Goal: Information Seeking & Learning: Learn about a topic

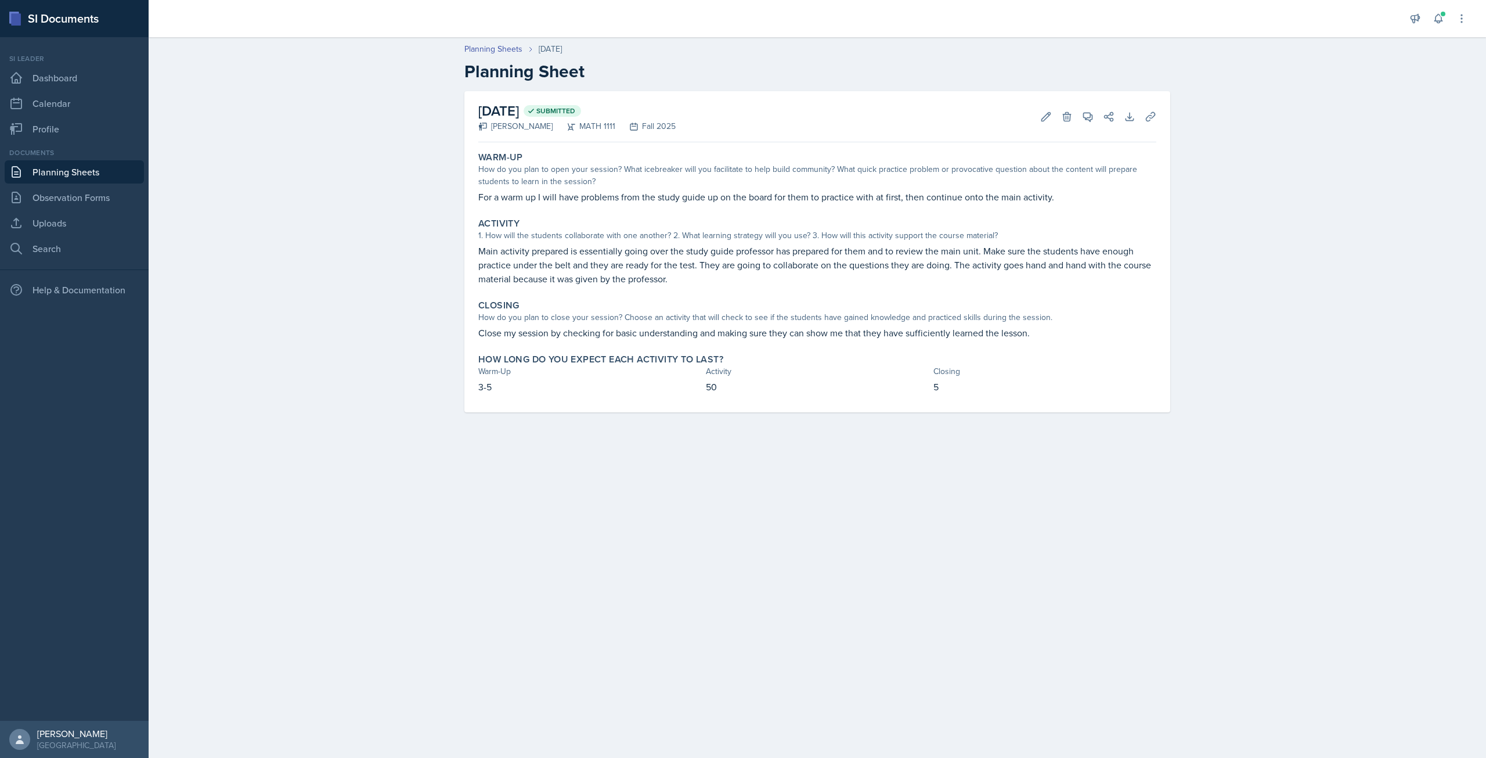
click at [59, 13] on div "SI Documents" at bounding box center [74, 18] width 149 height 37
drag, startPoint x: 56, startPoint y: 16, endPoint x: 24, endPoint y: 20, distance: 32.1
click at [56, 16] on div "SI Documents" at bounding box center [74, 18] width 149 height 37
click at [24, 20] on div "SI Documents" at bounding box center [74, 18] width 149 height 37
click at [19, 19] on rect at bounding box center [16, 19] width 10 height 12
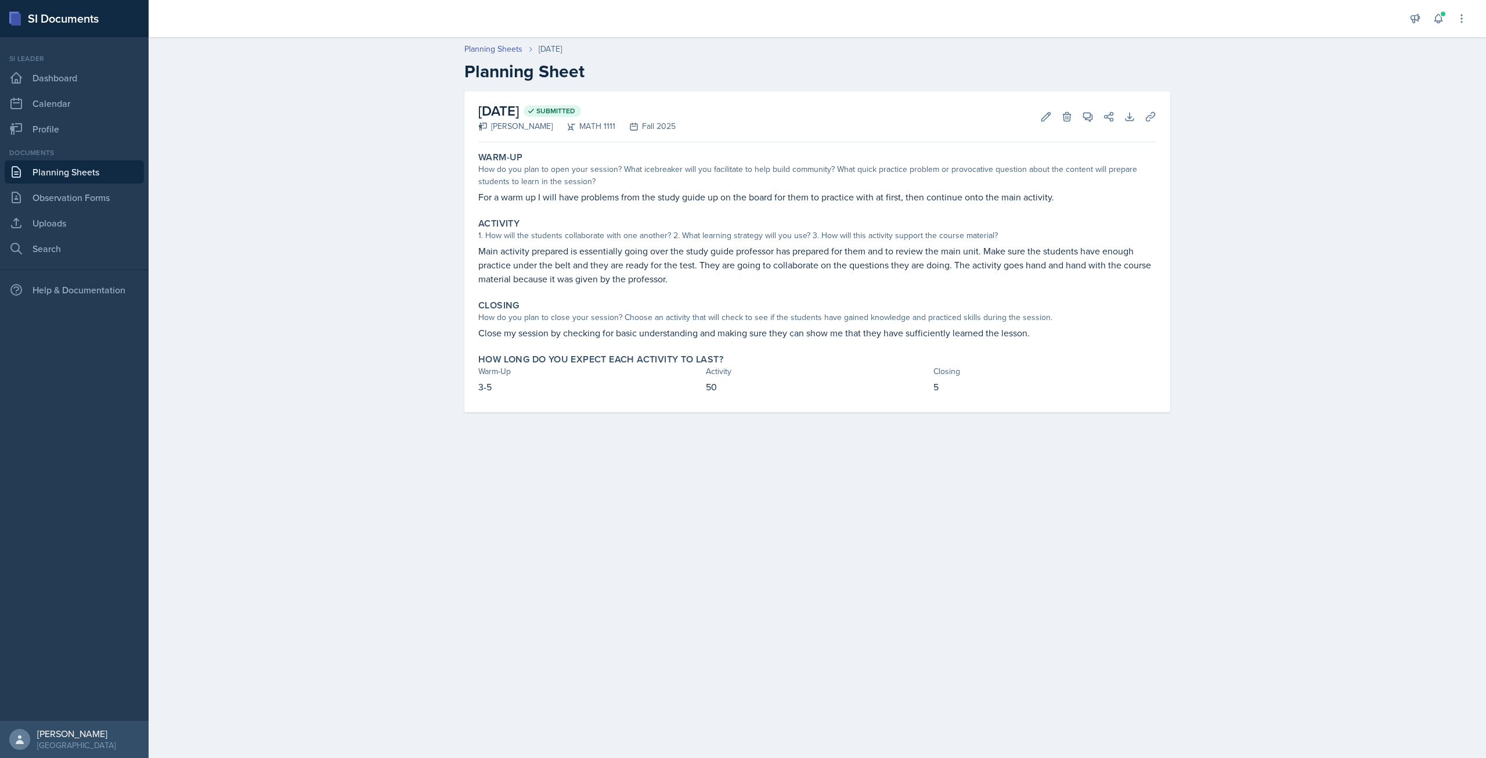
click at [89, 170] on link "Planning Sheets" at bounding box center [74, 171] width 139 height 23
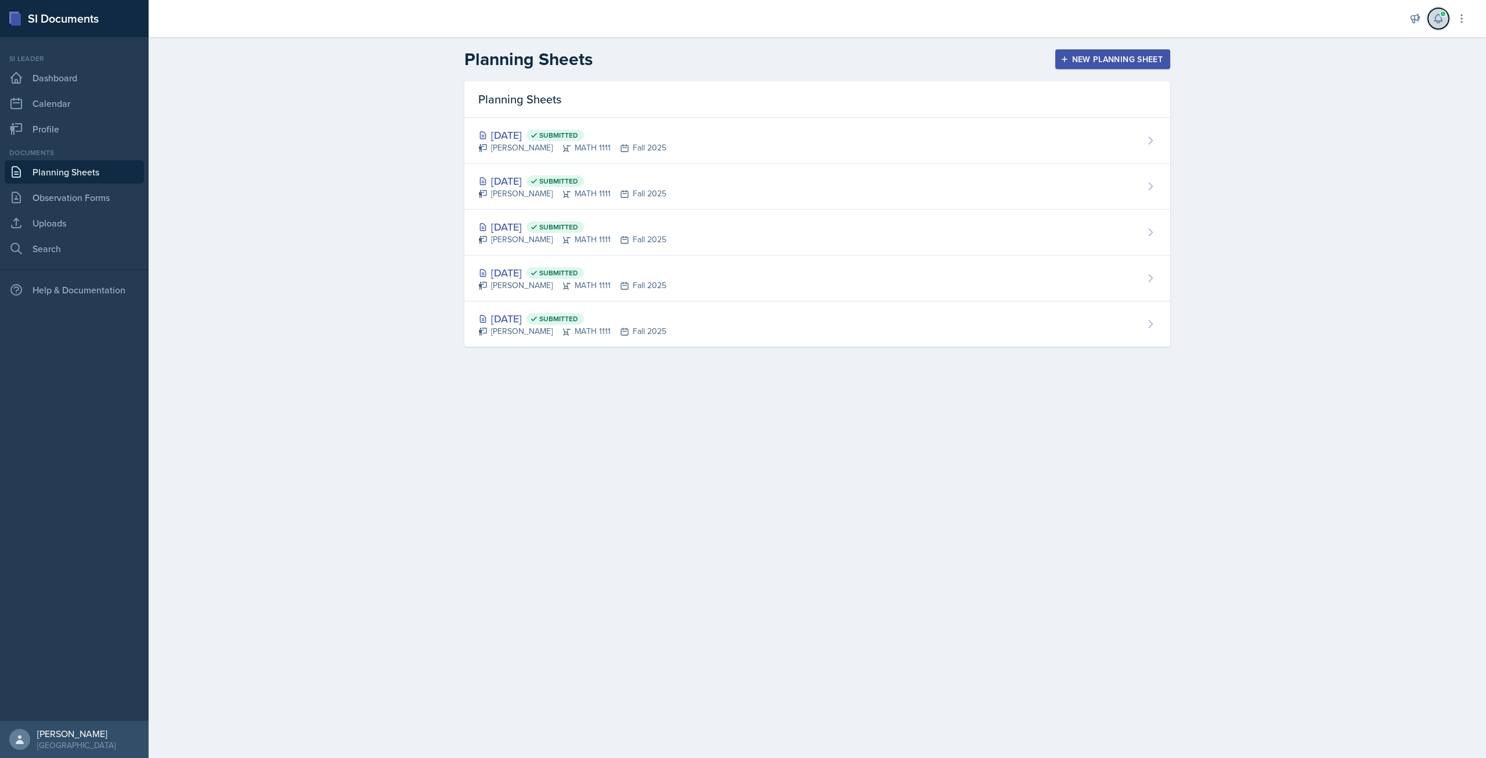
click at [1432, 21] on button at bounding box center [1438, 18] width 21 height 21
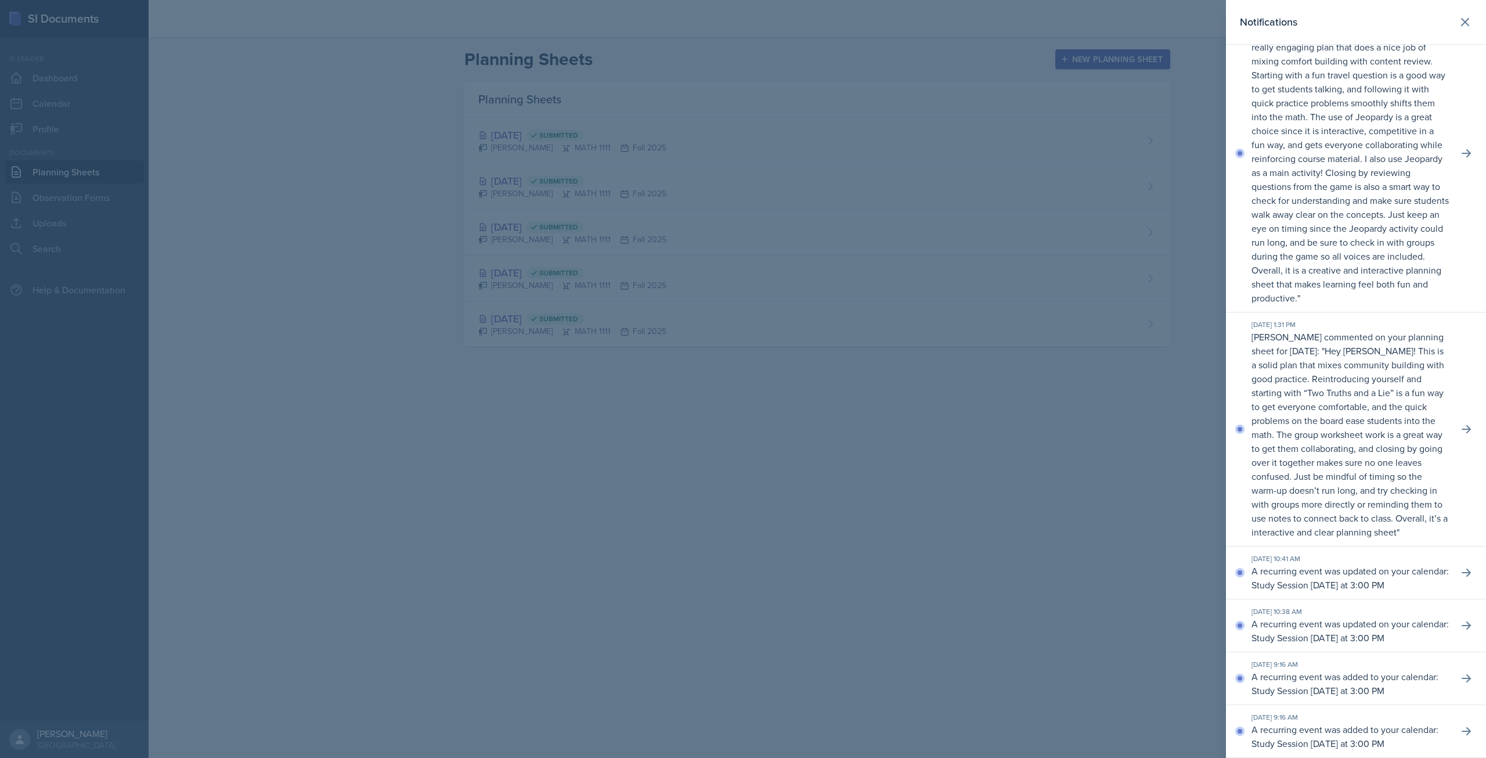
scroll to position [501, 0]
click at [1462, 425] on icon at bounding box center [1466, 429] width 9 height 8
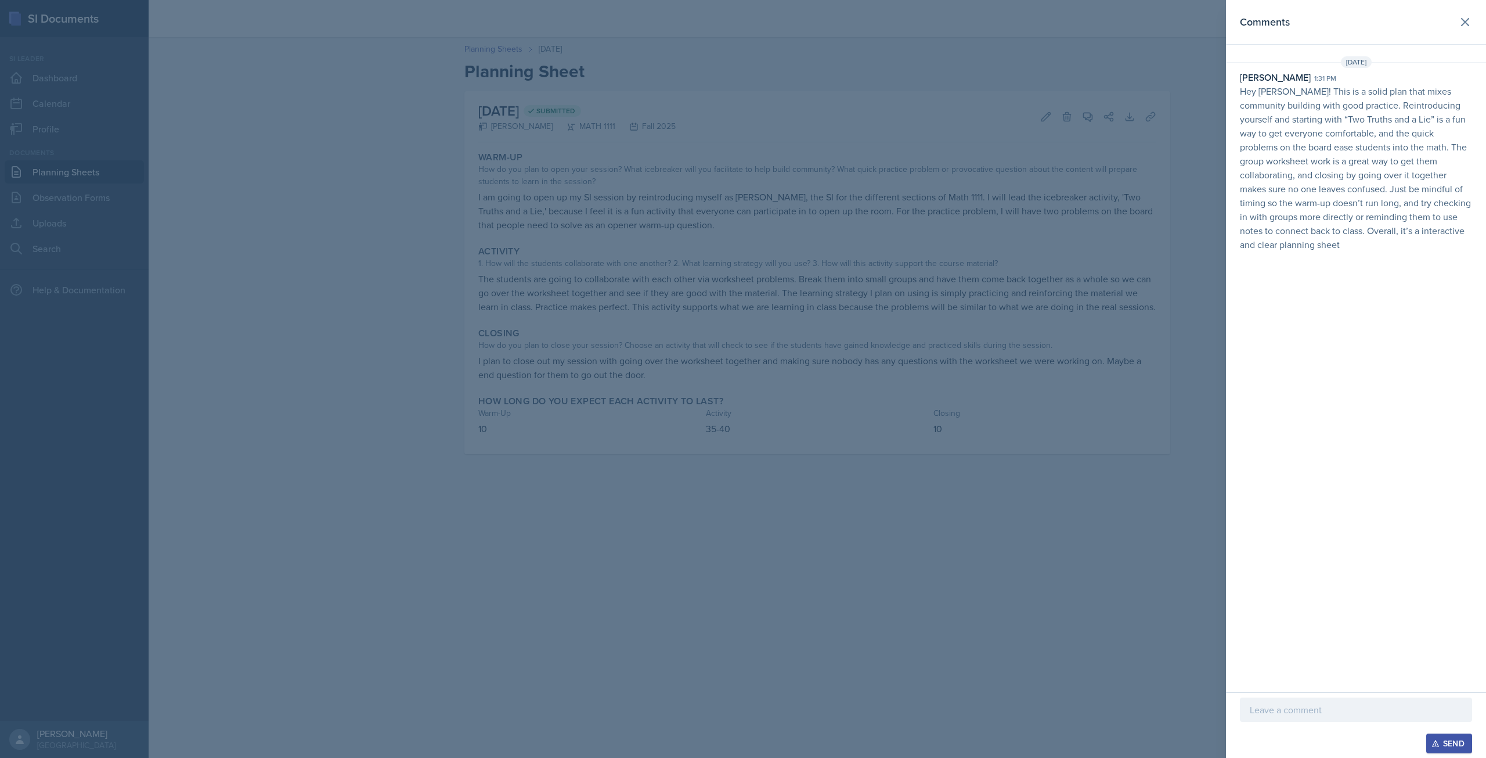
click at [1190, 203] on div at bounding box center [743, 379] width 1486 height 758
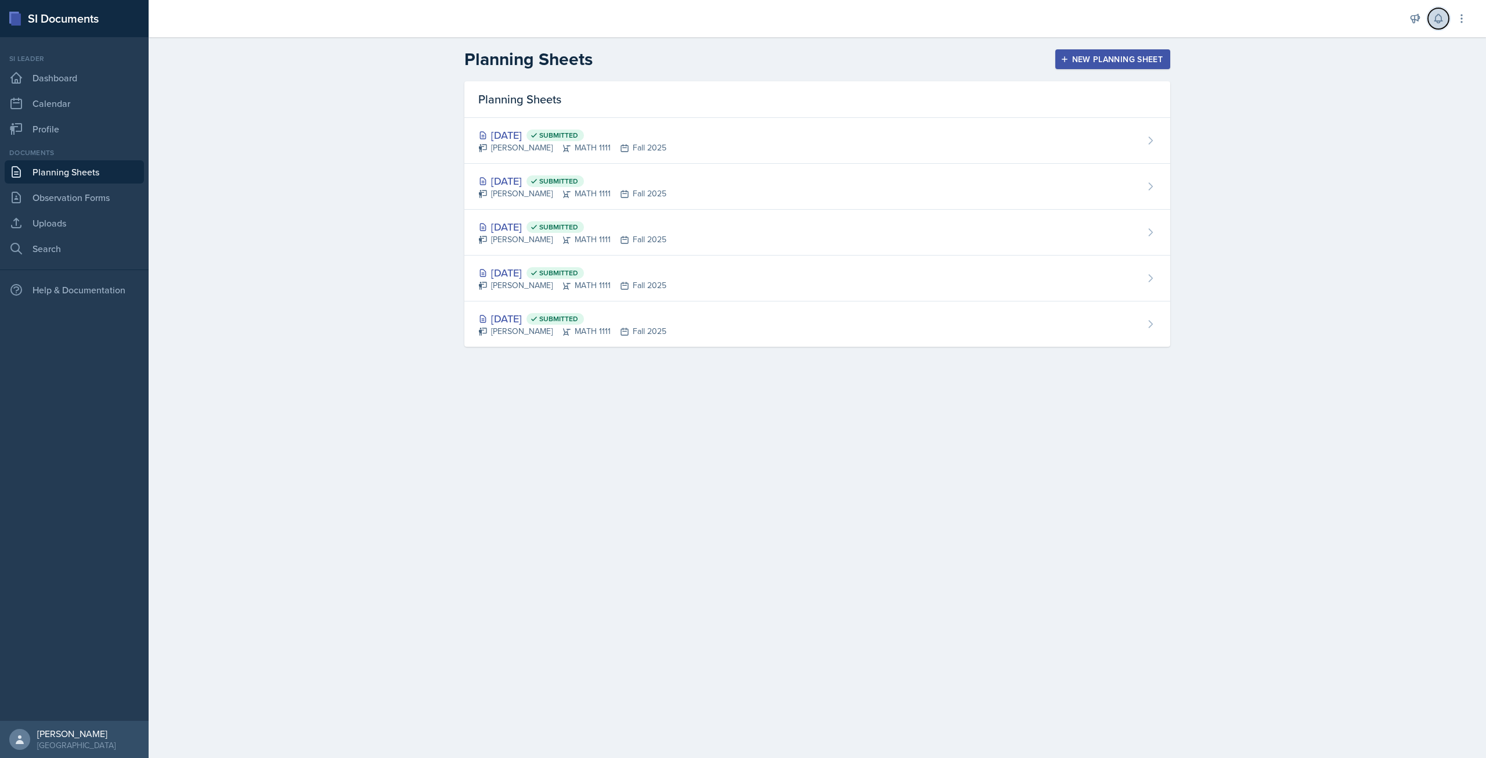
click at [1436, 24] on button at bounding box center [1438, 18] width 21 height 21
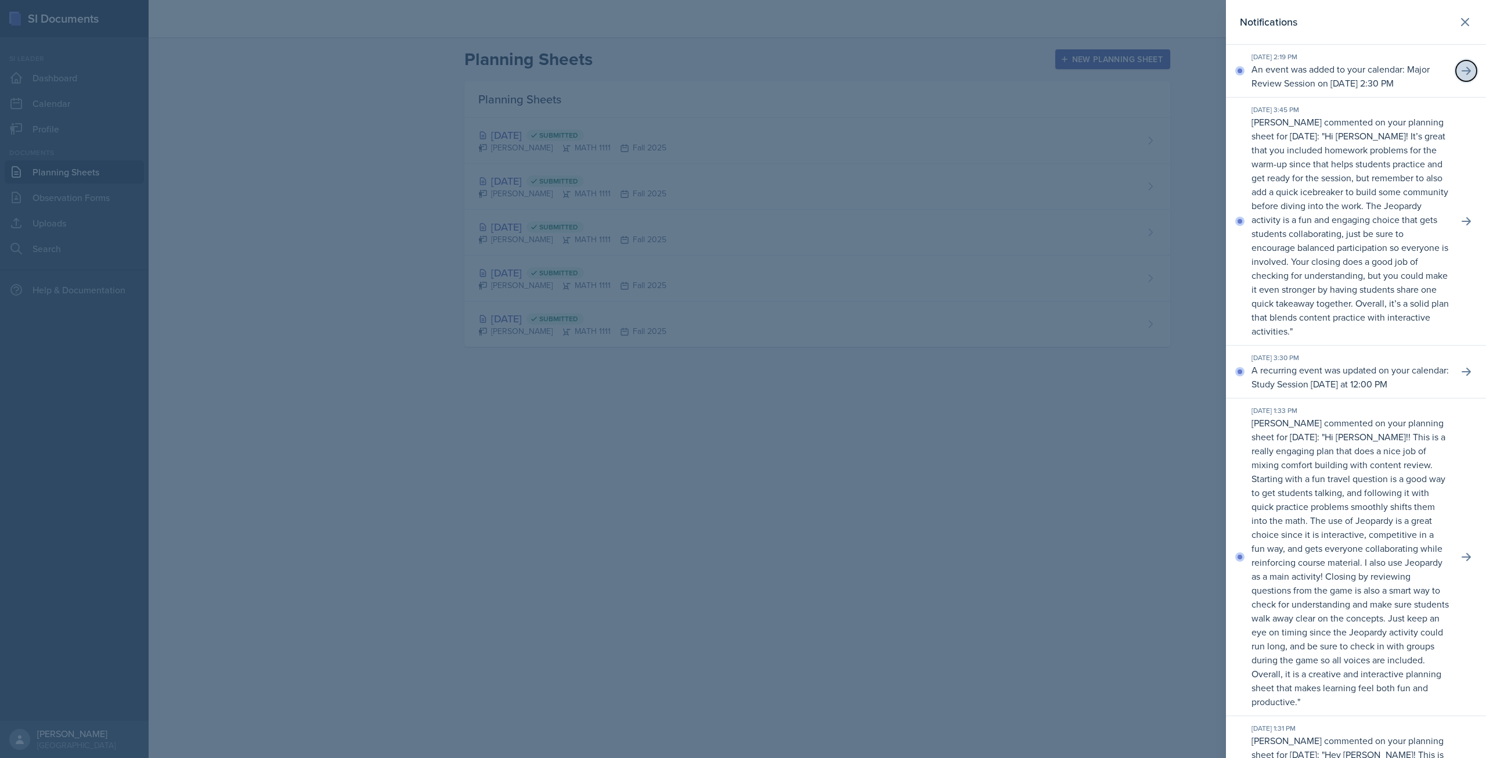
click at [1462, 75] on icon at bounding box center [1466, 71] width 9 height 8
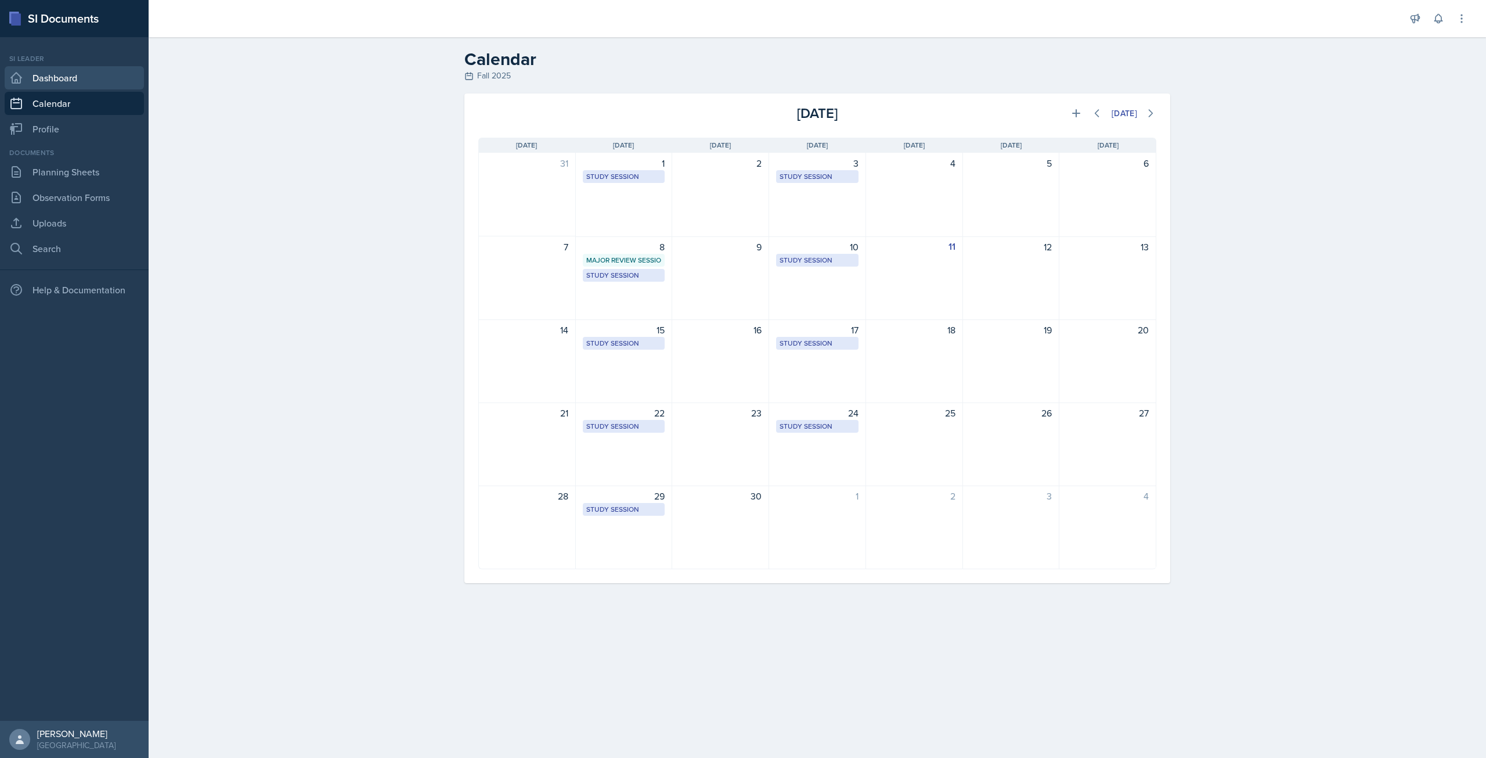
click at [61, 82] on link "Dashboard" at bounding box center [74, 77] width 139 height 23
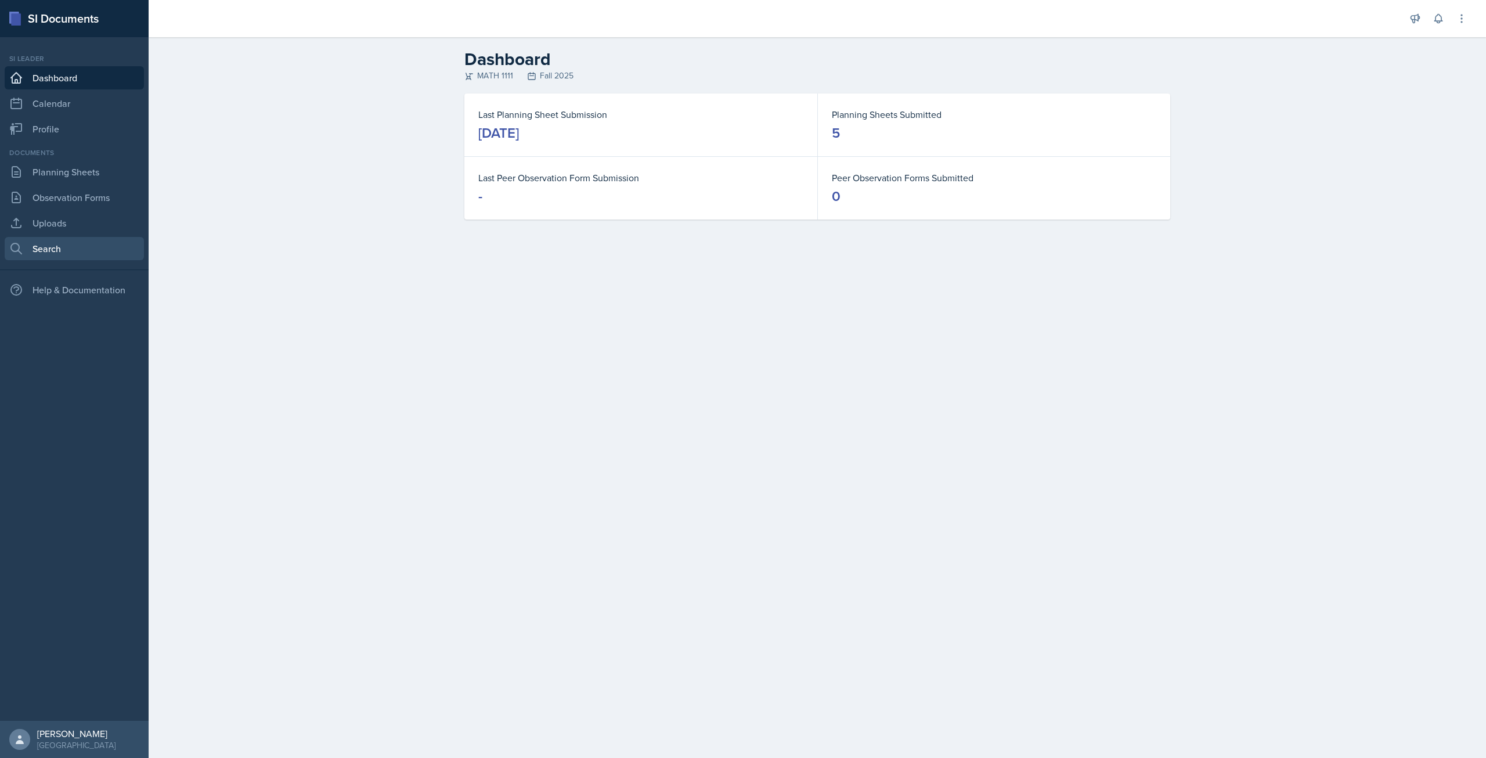
click at [60, 241] on link "Search" at bounding box center [74, 248] width 139 height 23
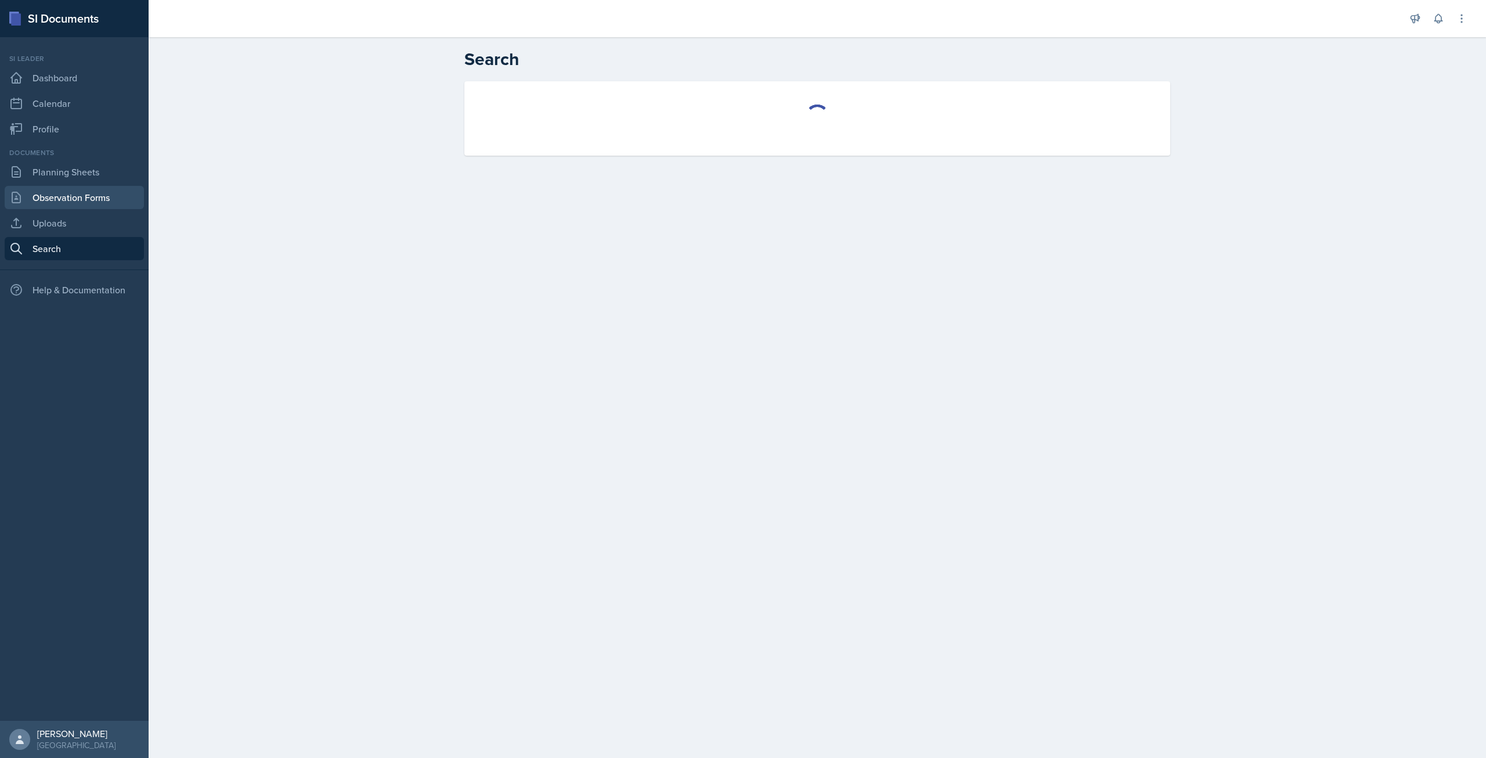
select select "all"
select select "1"
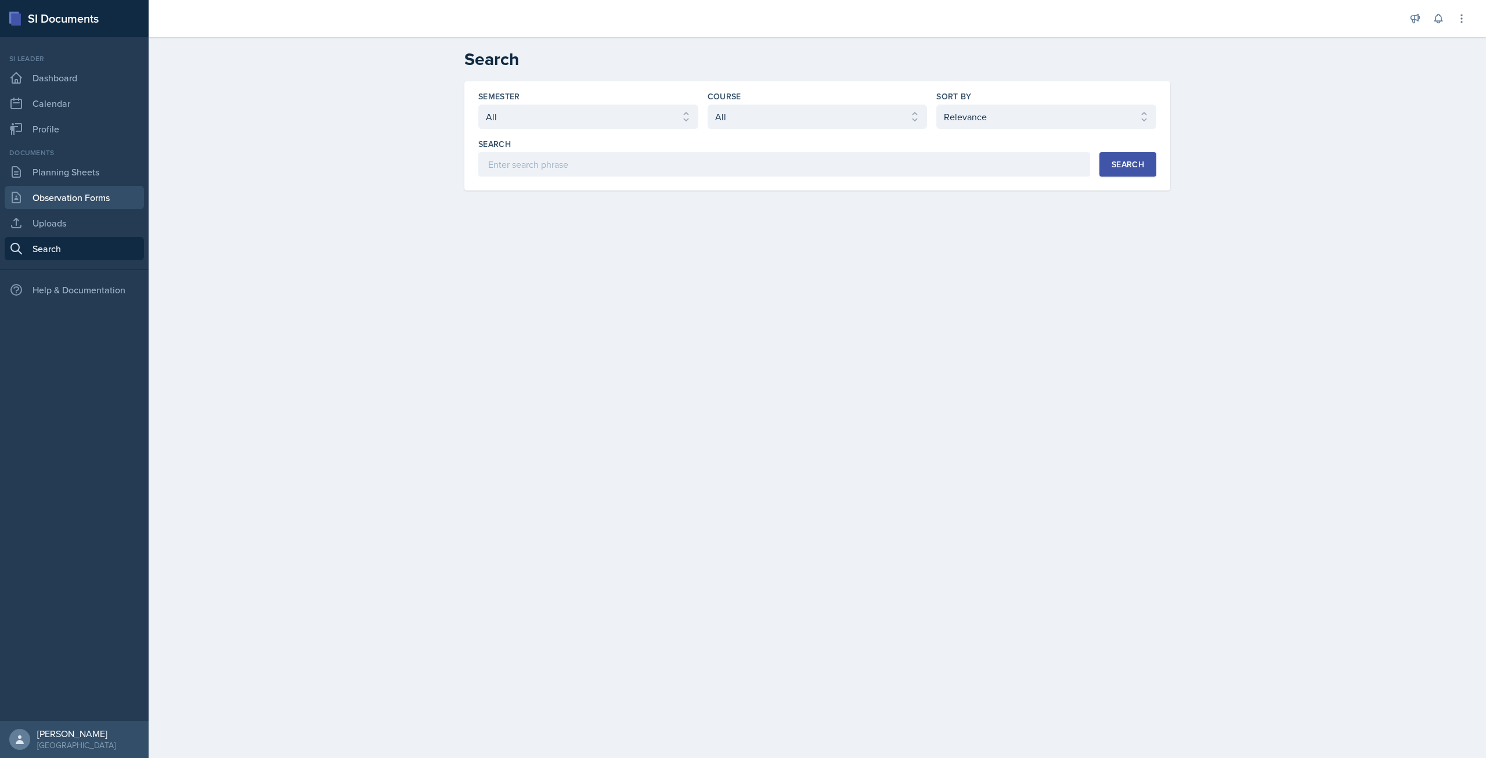
click at [84, 189] on link "Observation Forms" at bounding box center [74, 197] width 139 height 23
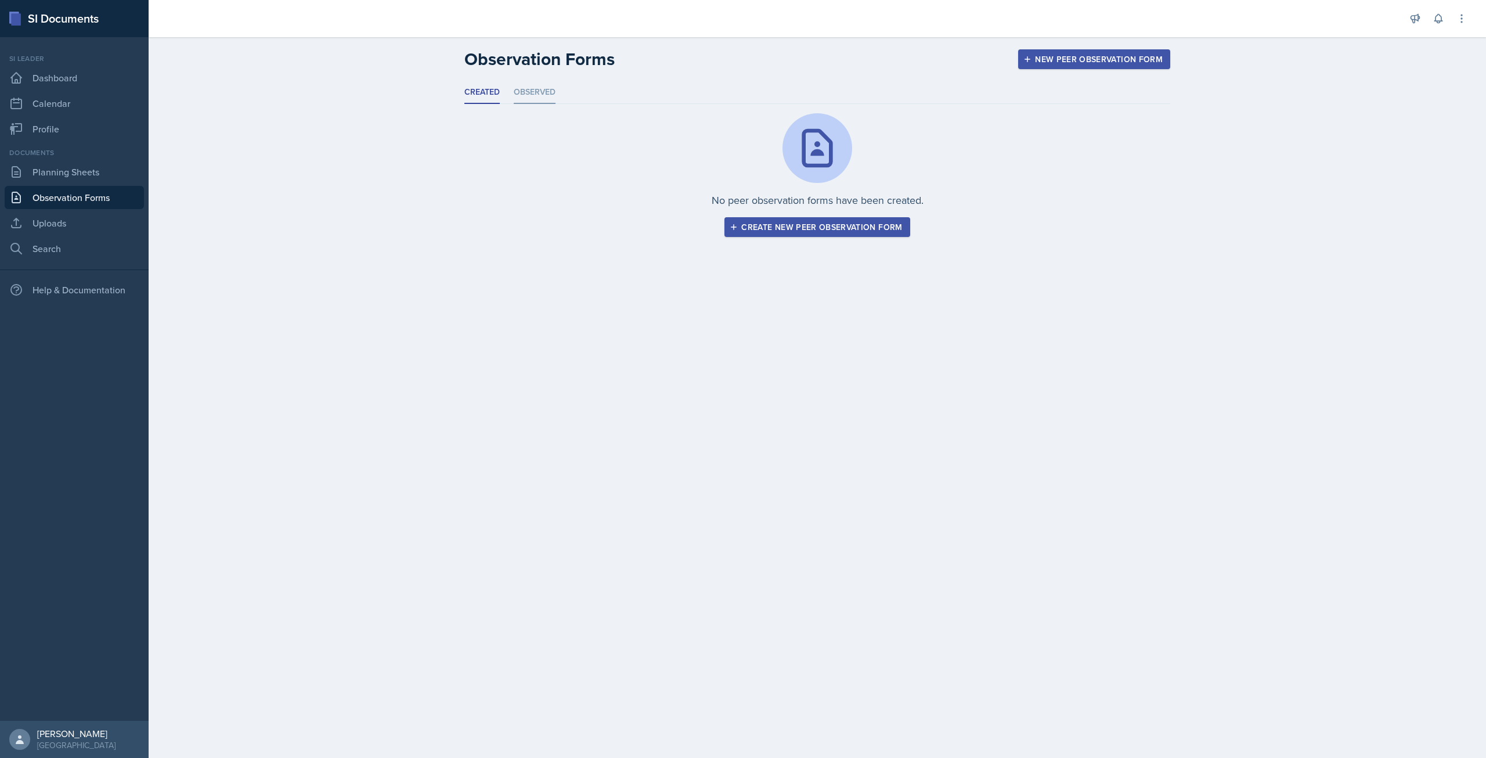
click at [534, 85] on li "Observed" at bounding box center [535, 92] width 42 height 23
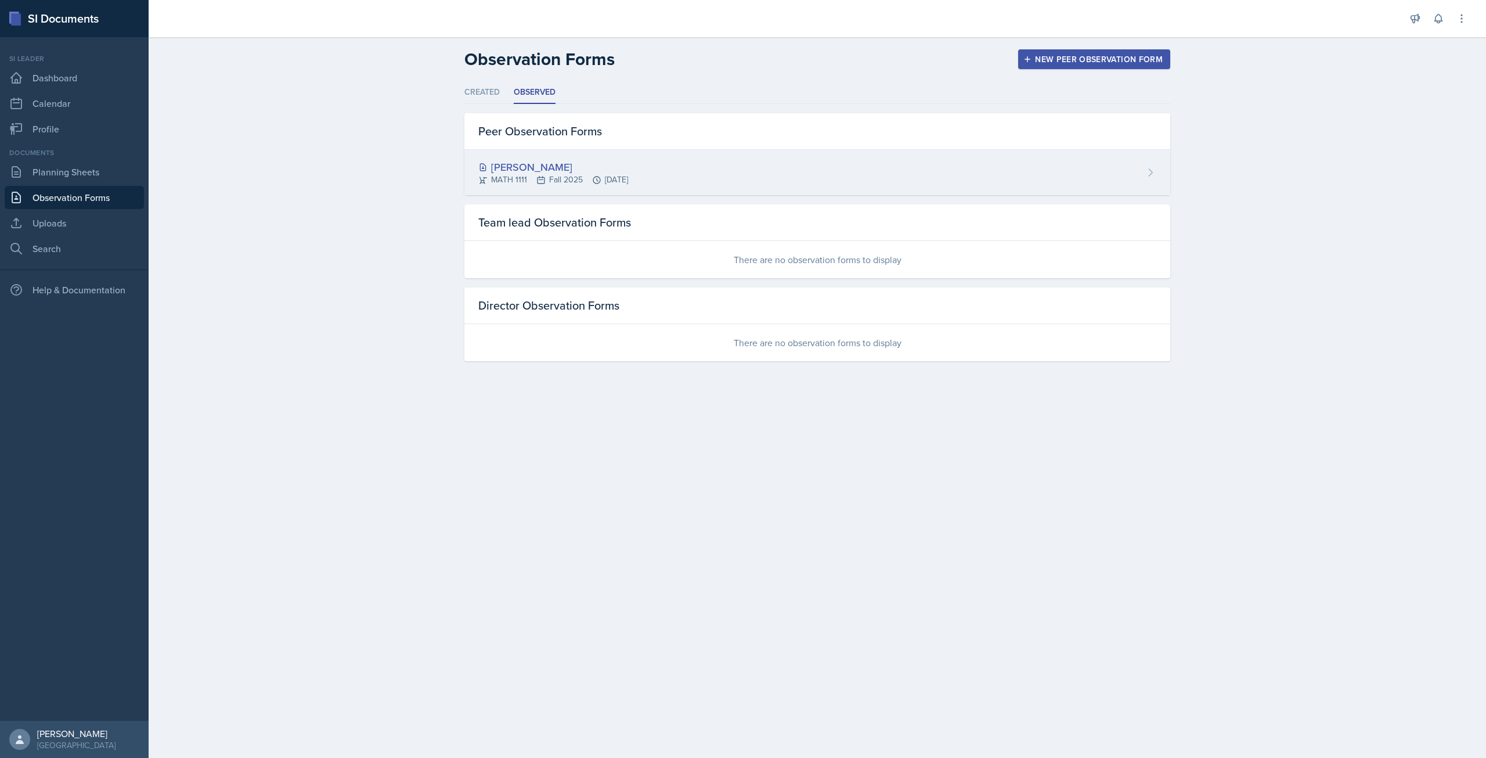
click at [524, 168] on div "[PERSON_NAME]" at bounding box center [553, 167] width 150 height 16
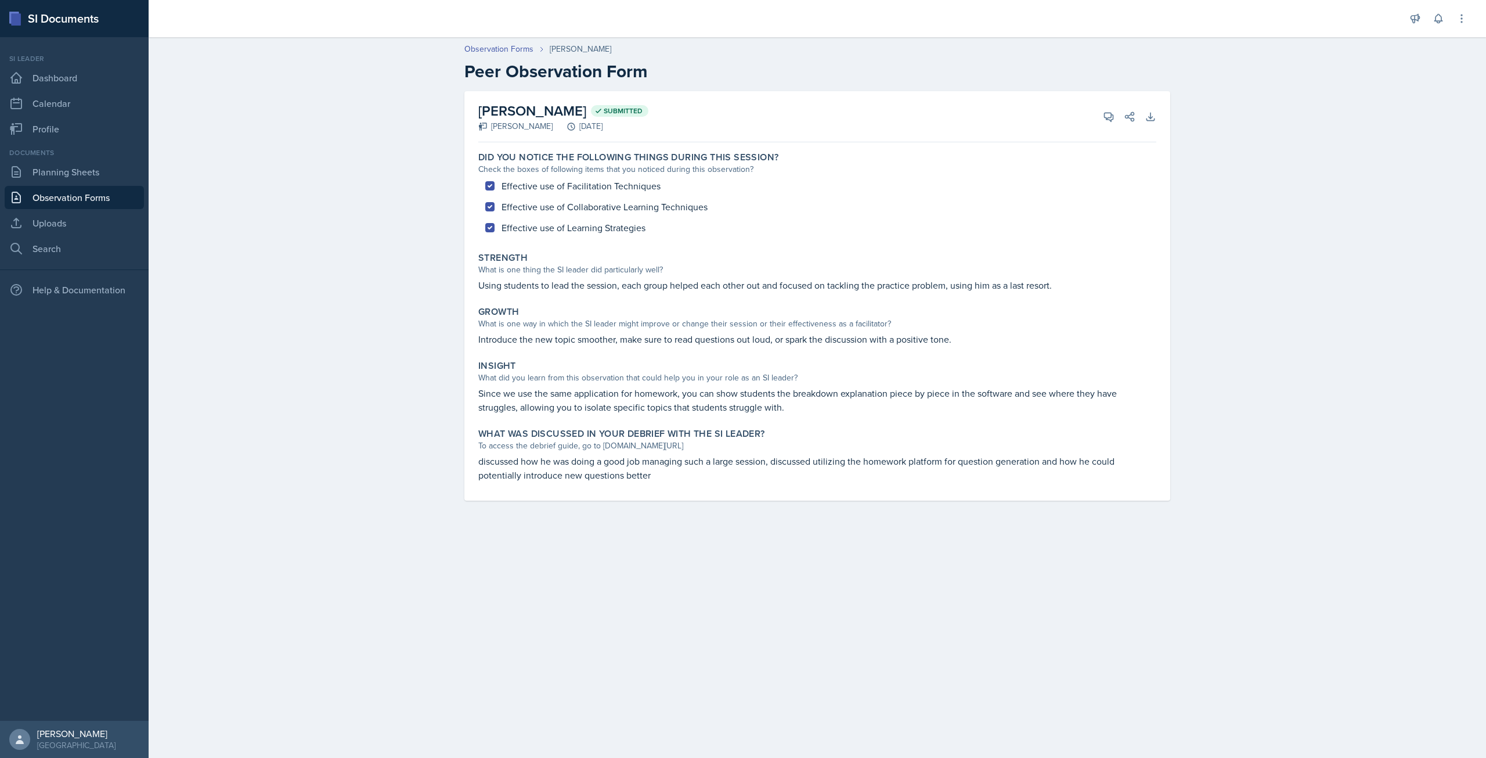
click at [486, 204] on div "Effective use of Facilitation Techniques Effective use of Collaborative Learnin…" at bounding box center [817, 206] width 678 height 63
click at [491, 184] on div "Effective use of Facilitation Techniques Effective use of Collaborative Learnin…" at bounding box center [817, 206] width 678 height 63
click at [503, 340] on p "Introduce the new topic smoother, make sure to read questions out loud, or spar…" at bounding box center [817, 339] width 678 height 14
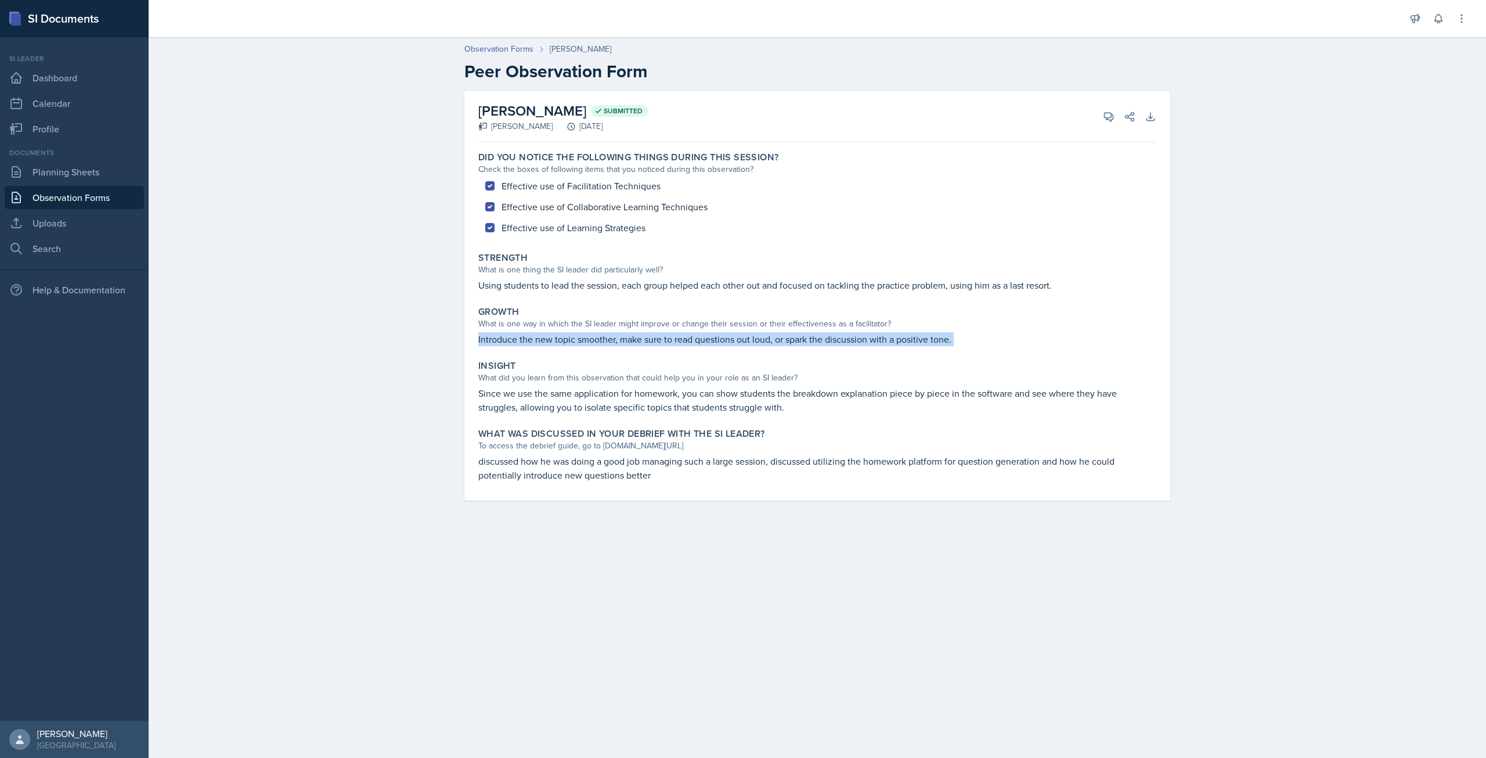
click at [503, 340] on p "Introduce the new topic smoother, make sure to read questions out loud, or spar…" at bounding box center [817, 339] width 678 height 14
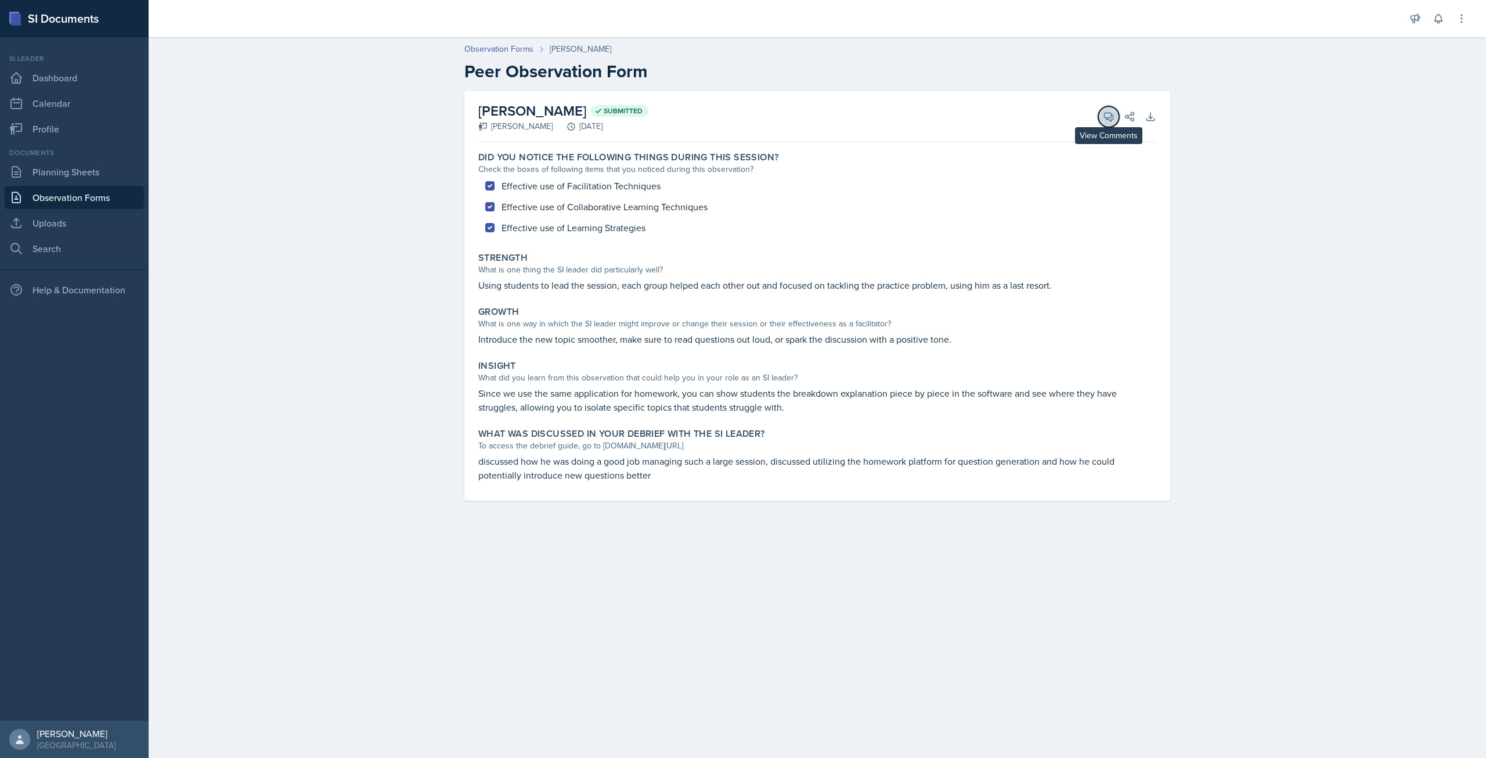
click at [1112, 117] on icon at bounding box center [1109, 117] width 12 height 12
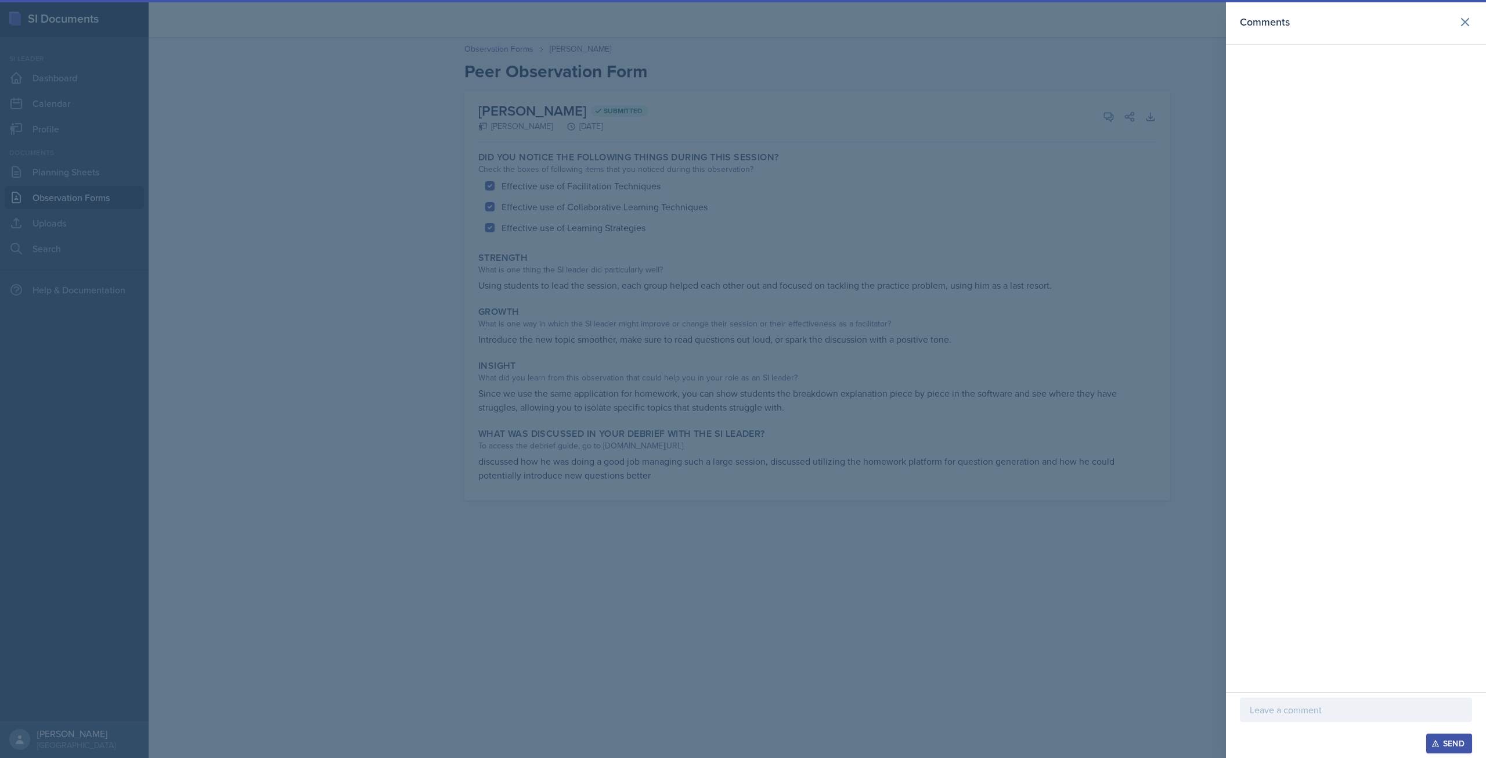
click at [1098, 132] on div at bounding box center [743, 379] width 1486 height 758
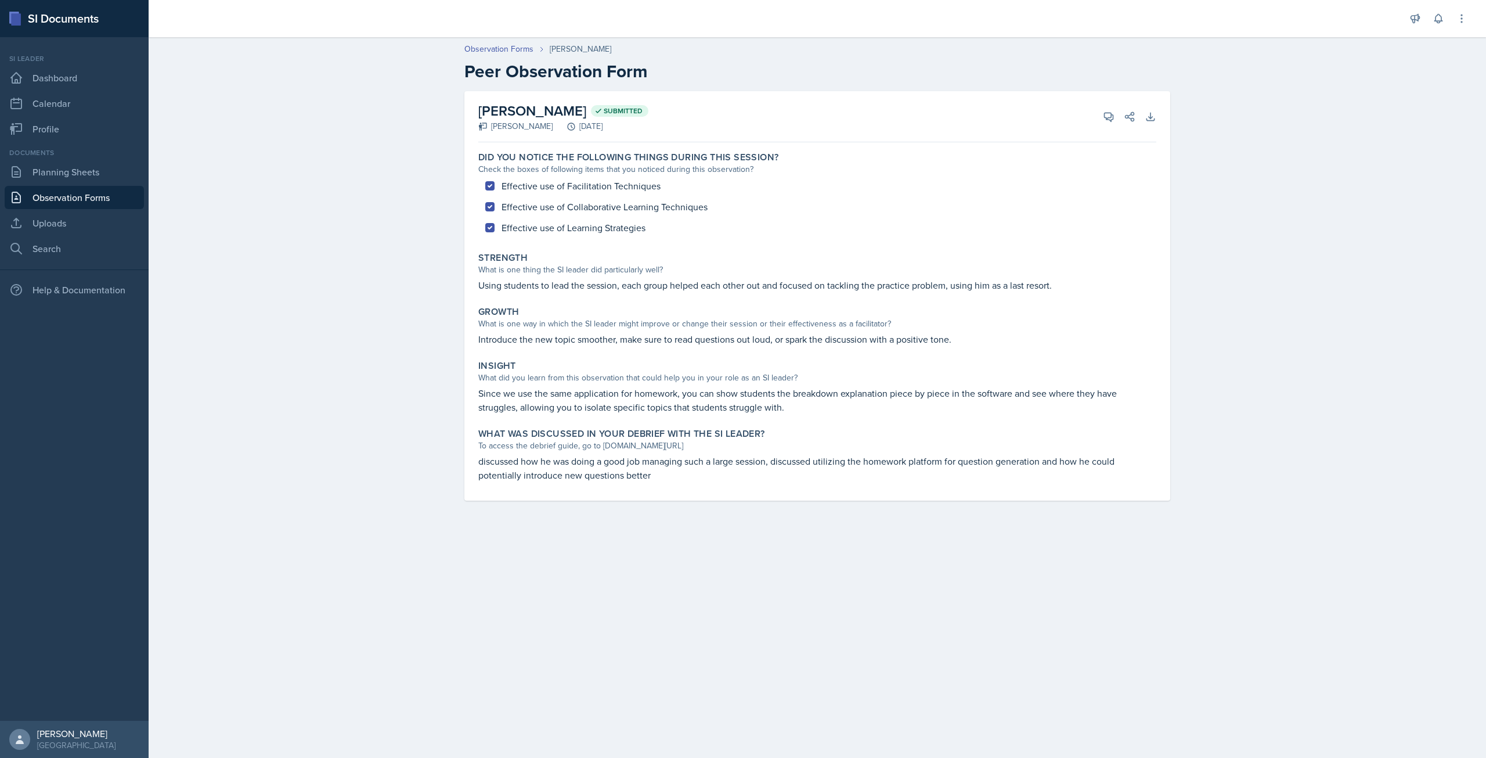
click at [492, 126] on div "[PERSON_NAME]" at bounding box center [515, 126] width 74 height 12
click at [533, 134] on div "[PERSON_NAME] Submitted [PERSON_NAME] [DATE] View Comments Comments Send Share …" at bounding box center [817, 116] width 678 height 51
drag, startPoint x: 770, startPoint y: 296, endPoint x: 1044, endPoint y: 299, distance: 274.0
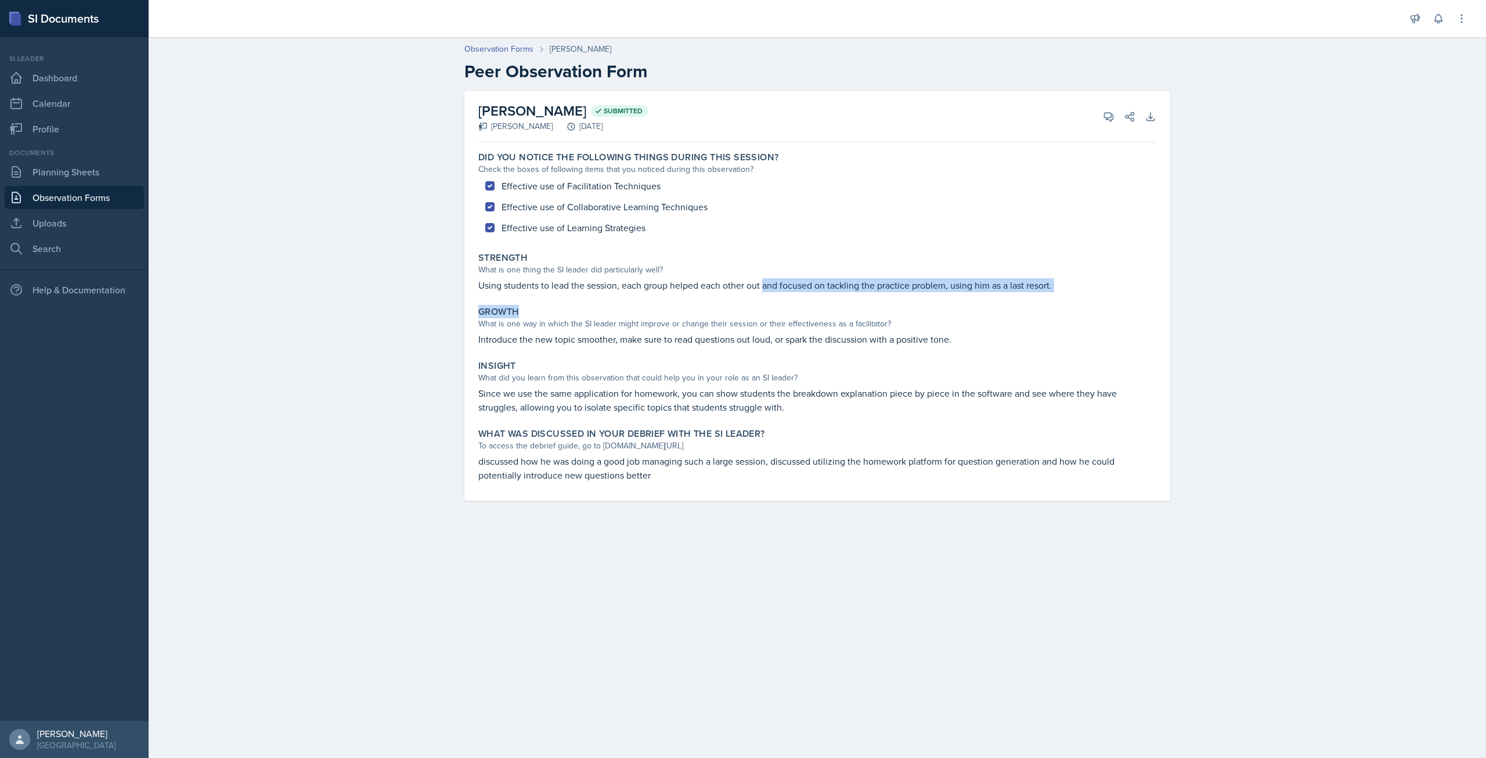
click at [1044, 299] on div "Did you notice the following things during this session? Check the boxes of fol…" at bounding box center [817, 324] width 678 height 354
click at [596, 331] on div "Growth What is one way in which the SI leader might improve or change their ses…" at bounding box center [817, 325] width 687 height 49
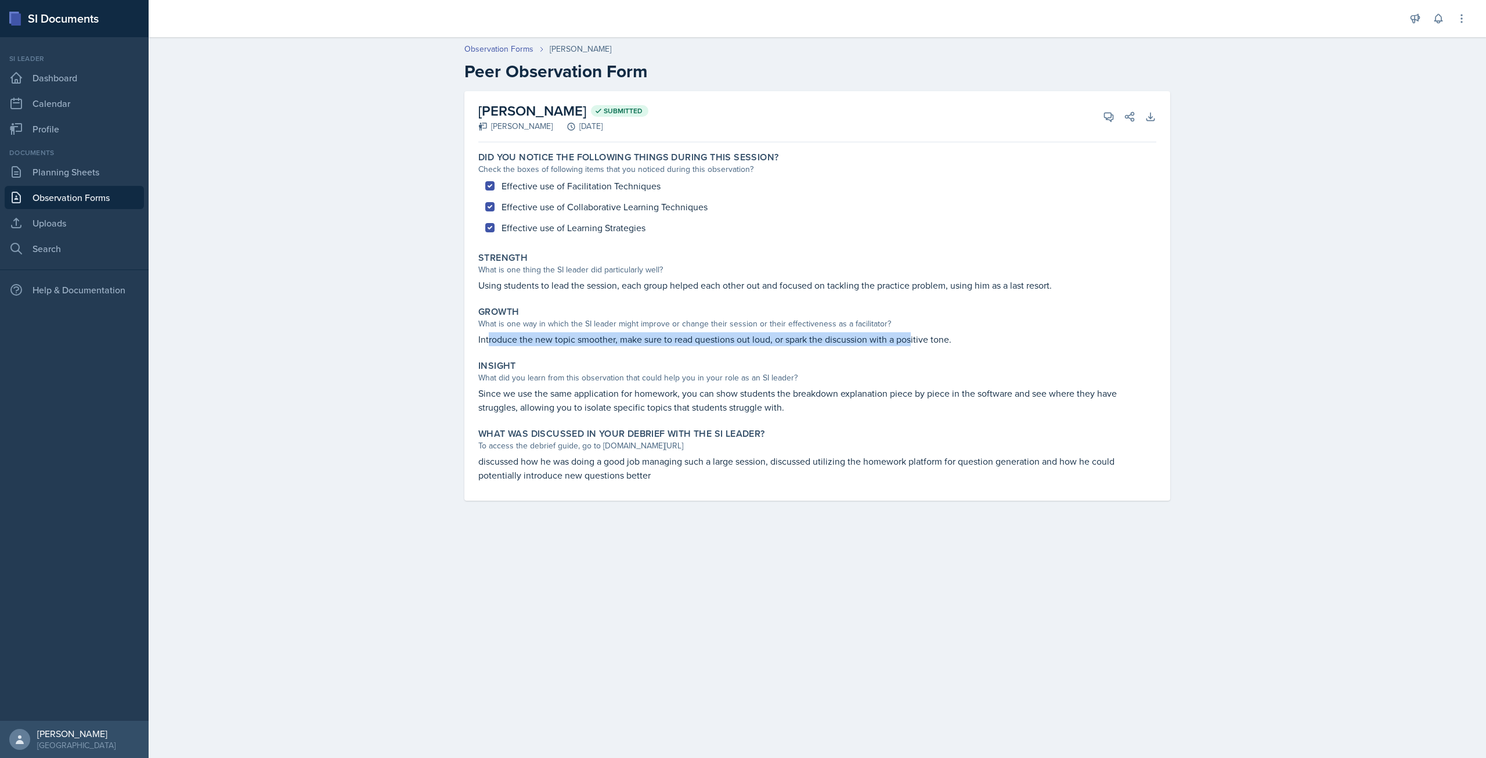
drag, startPoint x: 487, startPoint y: 337, endPoint x: 913, endPoint y: 343, distance: 426.2
click at [913, 343] on p "Introduce the new topic smoother, make sure to read questions out loud, or spar…" at bounding box center [817, 339] width 678 height 14
click at [638, 352] on div "Did you notice the following things during this session? Check the boxes of fol…" at bounding box center [817, 324] width 678 height 354
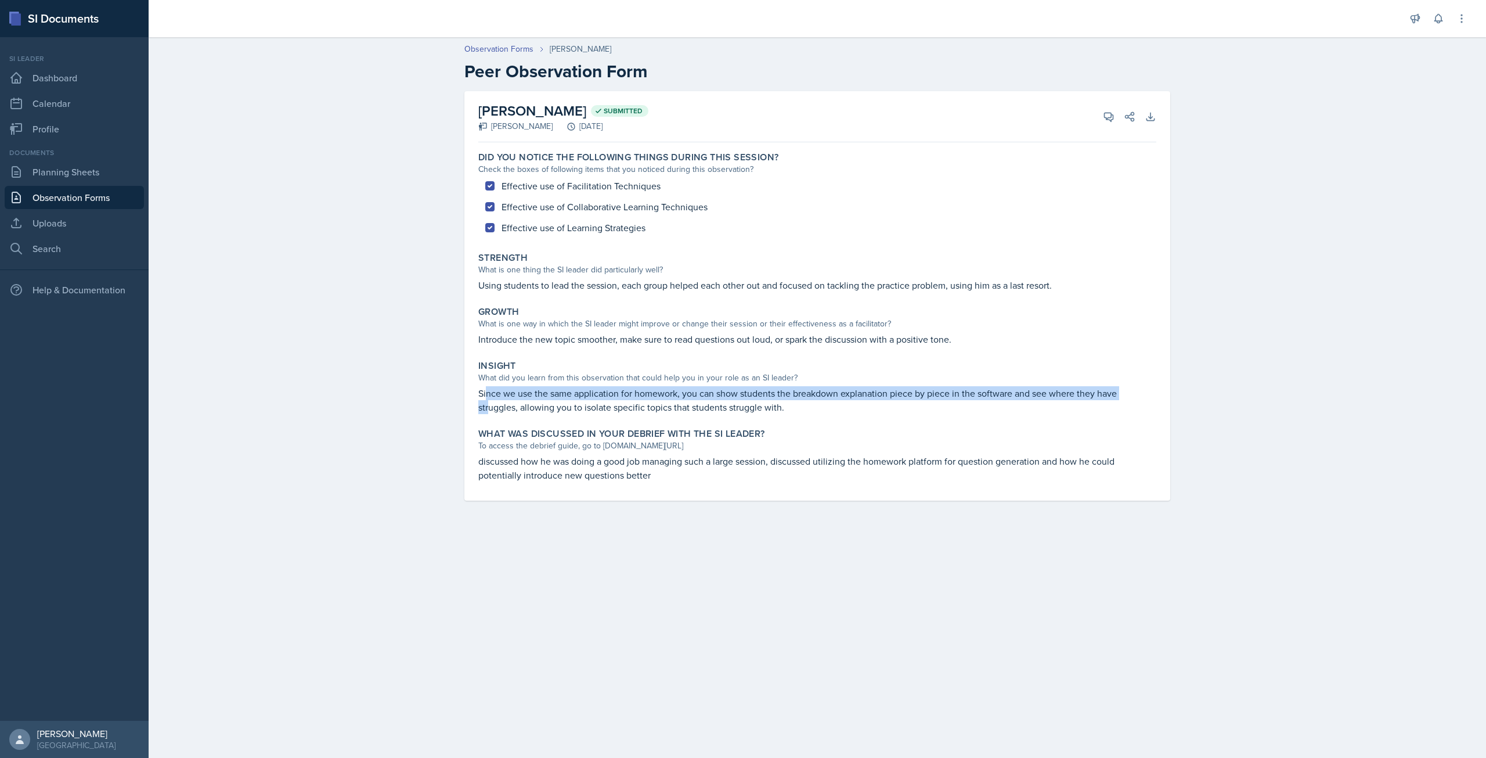
drag, startPoint x: 533, startPoint y: 394, endPoint x: 488, endPoint y: 413, distance: 48.4
click at [488, 413] on p "Since we use the same application for homework, you can show students the break…" at bounding box center [817, 400] width 678 height 28
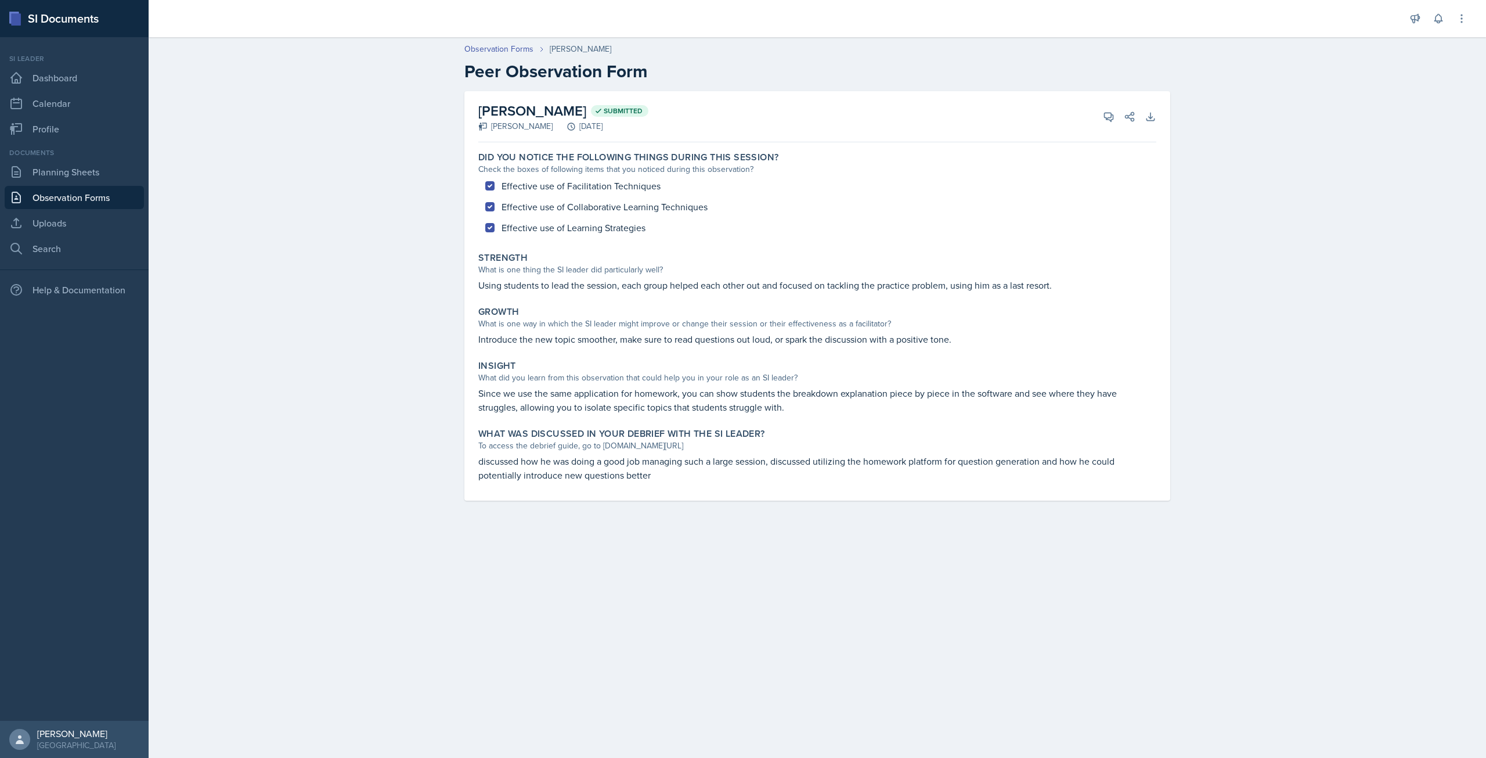
click at [503, 404] on p "Since we use the same application for homework, you can show students the break…" at bounding box center [817, 400] width 678 height 28
click at [486, 493] on div "Did you notice the following things during this session? Check the boxes of fol…" at bounding box center [817, 324] width 678 height 354
drag, startPoint x: 478, startPoint y: 394, endPoint x: 576, endPoint y: 316, distance: 124.9
click at [608, 324] on div "Did you notice the following things during this session? Check the boxes of fol…" at bounding box center [817, 324] width 678 height 354
click at [478, 312] on div "Growth What is one way in which the SI leader might improve or change their ses…" at bounding box center [817, 325] width 687 height 49
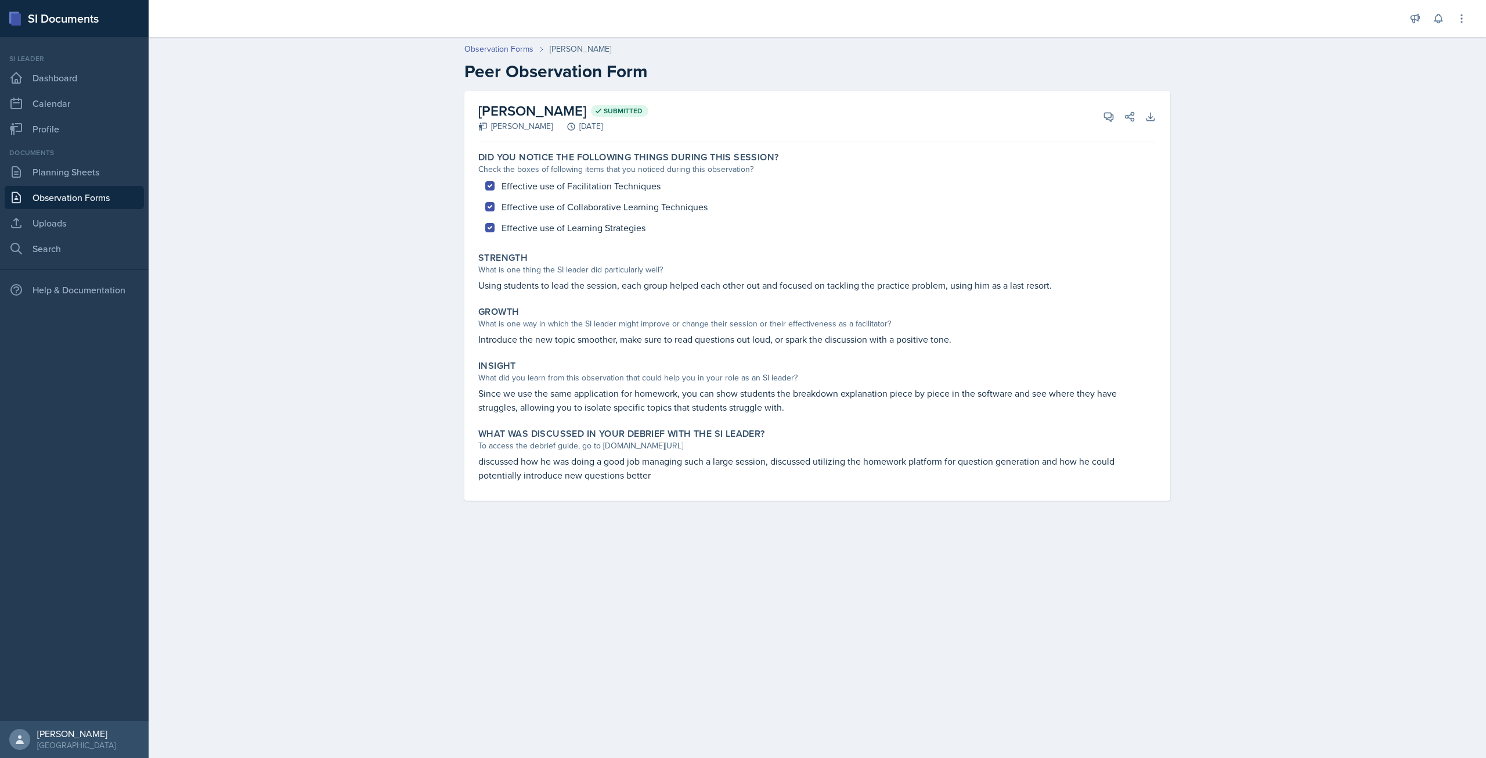
drag, startPoint x: 484, startPoint y: 337, endPoint x: 492, endPoint y: 335, distance: 9.0
click at [489, 337] on p "Introduce the new topic smoother, make sure to read questions out loud, or spar…" at bounding box center [817, 339] width 678 height 14
click at [597, 338] on p "Introduce the new topic smoother, make sure to read questions out loud, or spar…" at bounding box center [817, 339] width 678 height 14
drag, startPoint x: 645, startPoint y: 341, endPoint x: 875, endPoint y: 336, distance: 230.0
click at [863, 333] on p "Introduce the new topic smoother, make sure to read questions out loud, or spar…" at bounding box center [817, 339] width 678 height 14
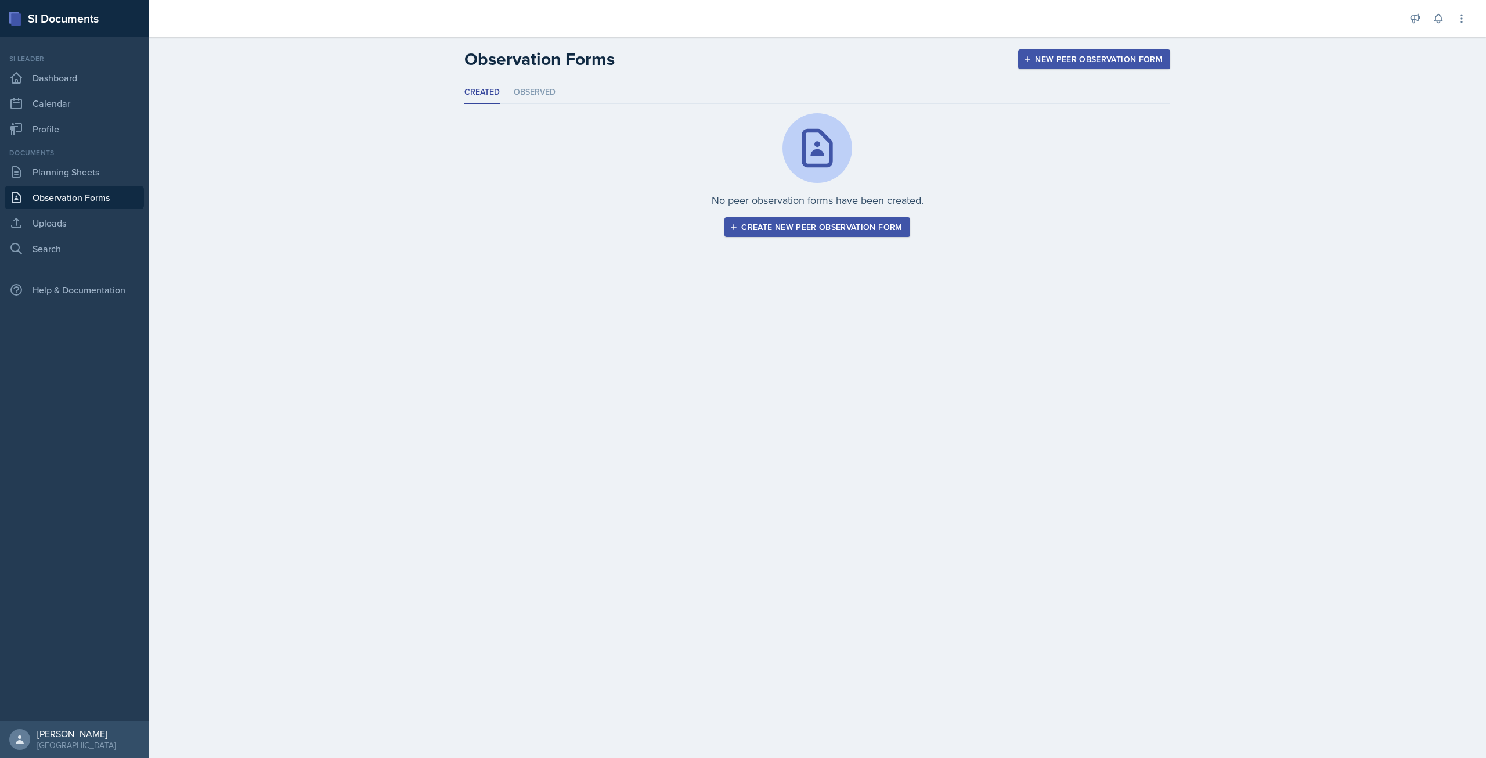
drag, startPoint x: 867, startPoint y: 312, endPoint x: 860, endPoint y: 322, distance: 12.4
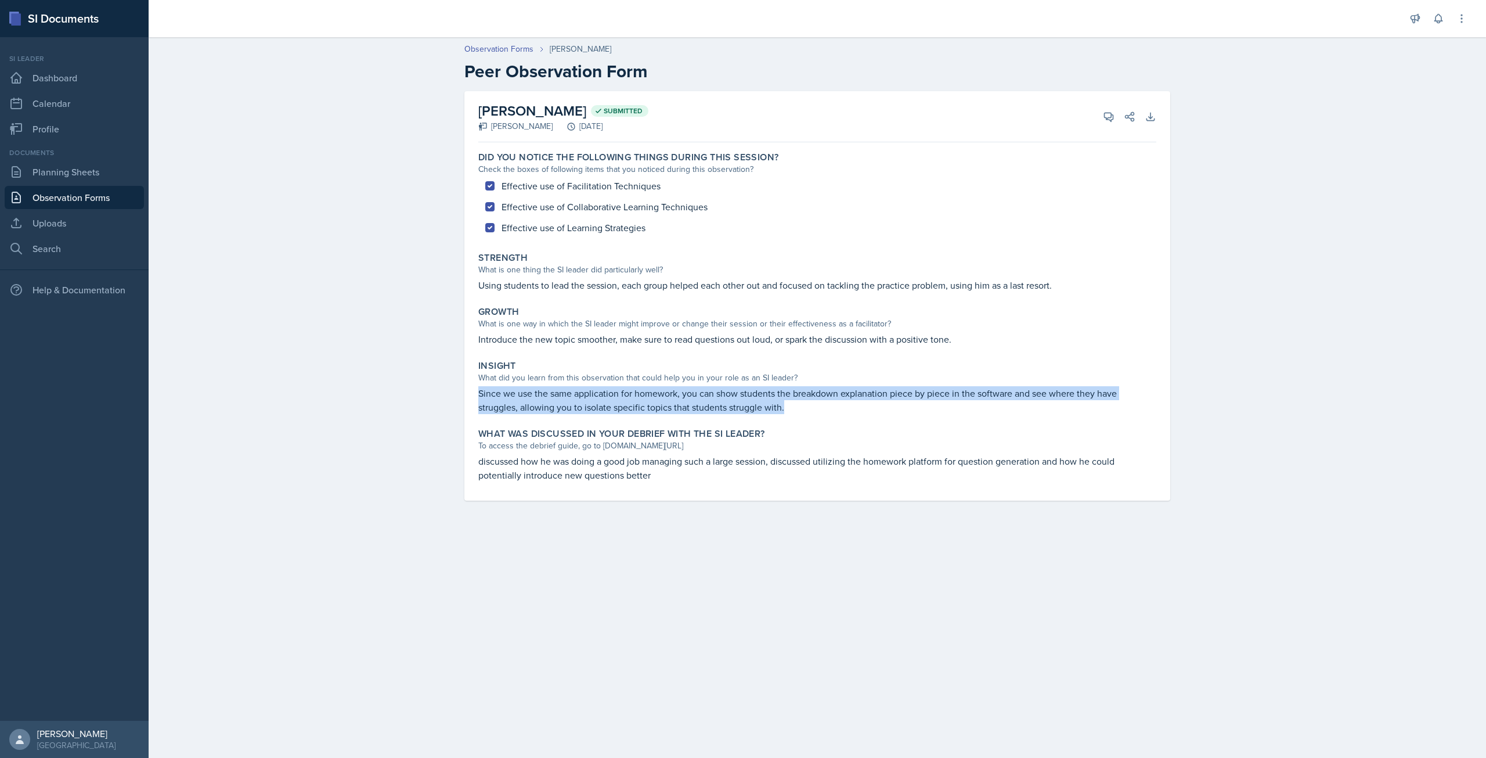
drag, startPoint x: 477, startPoint y: 385, endPoint x: 794, endPoint y: 405, distance: 317.0
click at [800, 405] on div "Insight What did you learn from this observation that could help you in your ro…" at bounding box center [817, 386] width 687 height 63
click at [590, 406] on p "Since we use the same application for homework, you can show students the break…" at bounding box center [817, 400] width 678 height 28
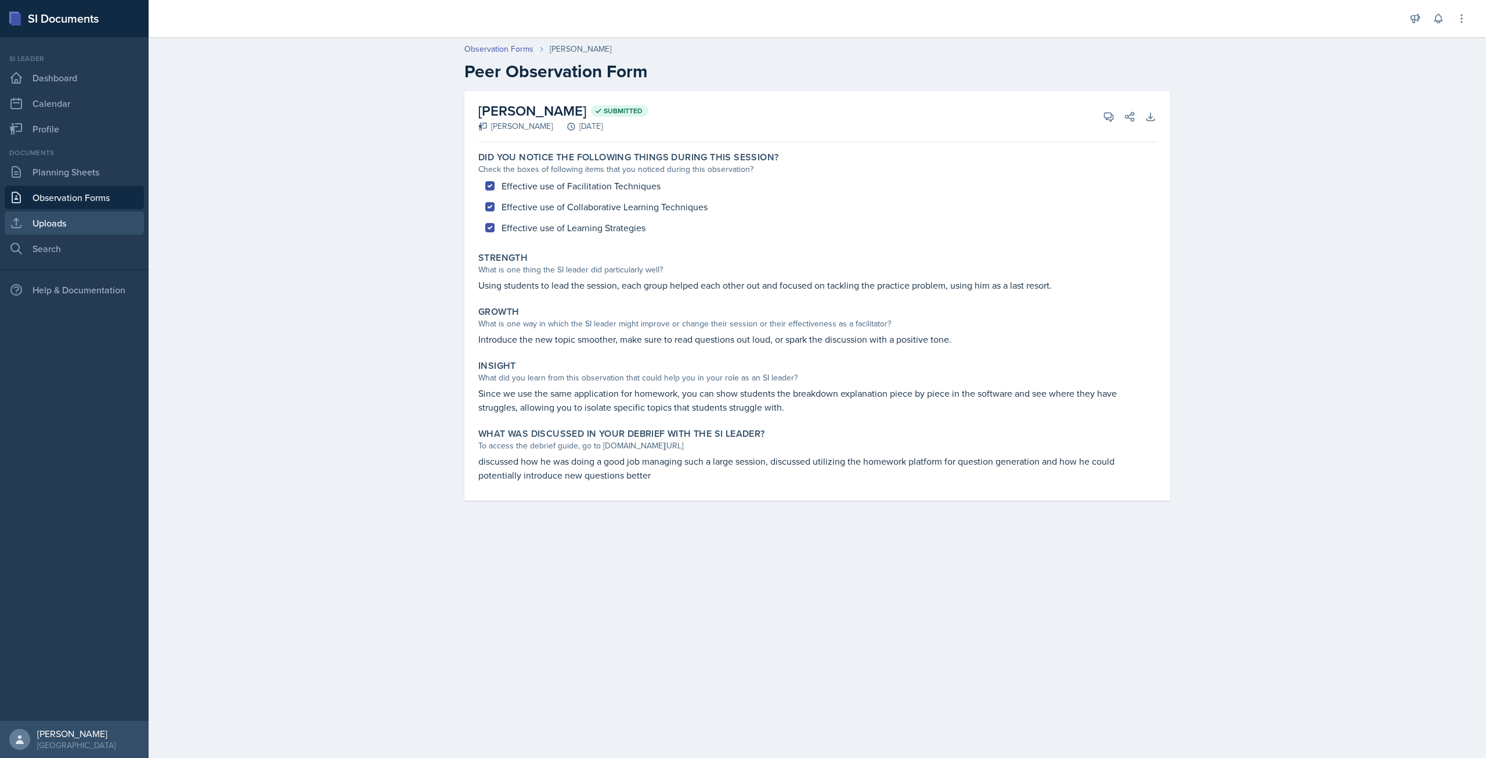
click at [84, 222] on link "Uploads" at bounding box center [74, 222] width 139 height 23
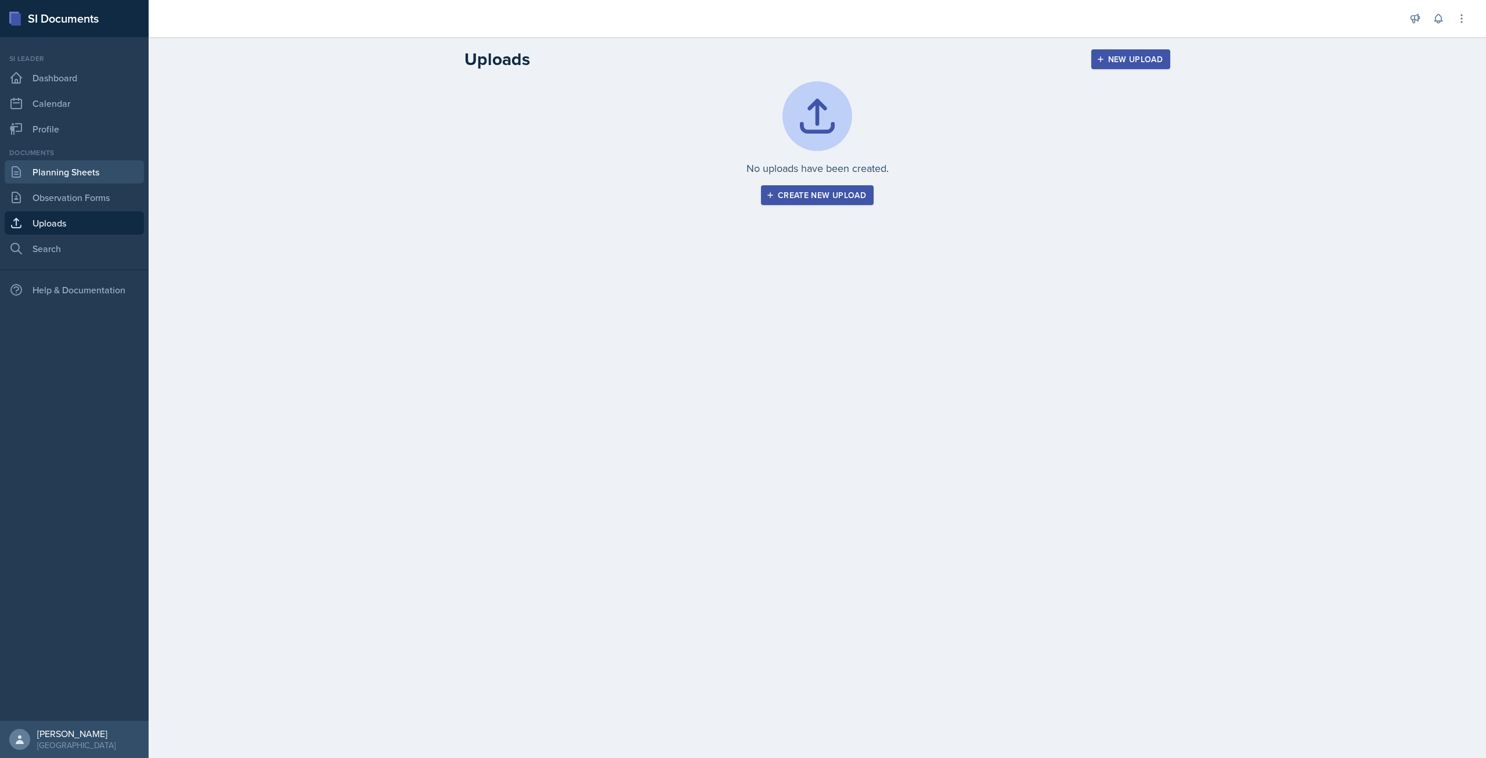
click at [80, 164] on link "Planning Sheets" at bounding box center [74, 171] width 139 height 23
